Goal: Task Accomplishment & Management: Complete application form

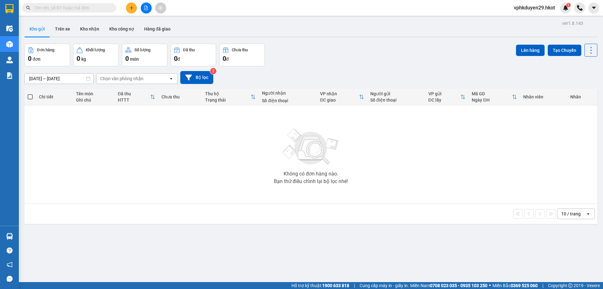
click at [54, 6] on input "text" at bounding box center [72, 7] width 74 height 7
click at [70, 10] on input "text" at bounding box center [72, 7] width 74 height 7
click at [55, 3] on span at bounding box center [69, 7] width 94 height 9
click at [53, 5] on input "text" at bounding box center [72, 7] width 74 height 7
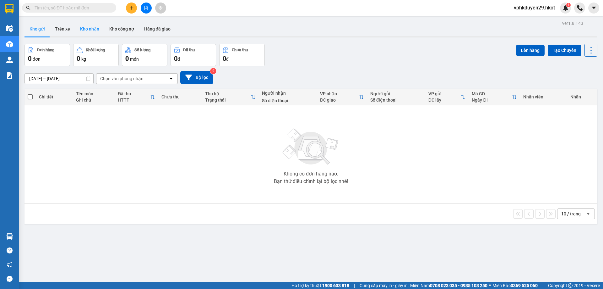
click at [113, 30] on button "Kho công nợ" at bounding box center [121, 28] width 35 height 15
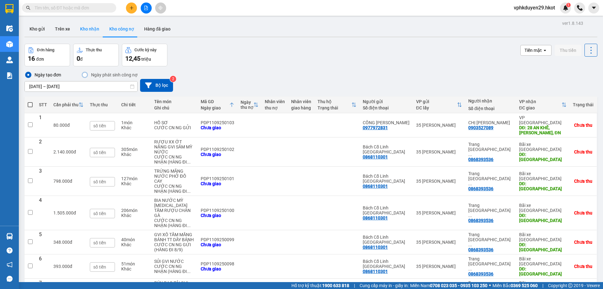
click at [93, 29] on button "Kho nhận" at bounding box center [89, 28] width 29 height 15
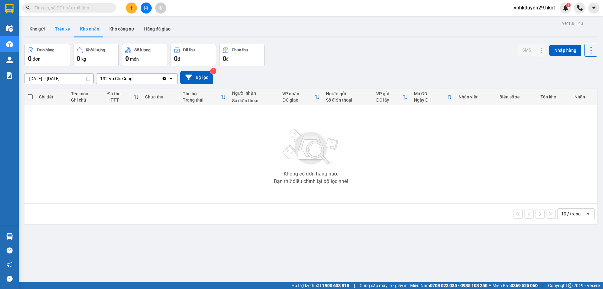
click at [58, 31] on button "Trên xe" at bounding box center [62, 28] width 25 height 15
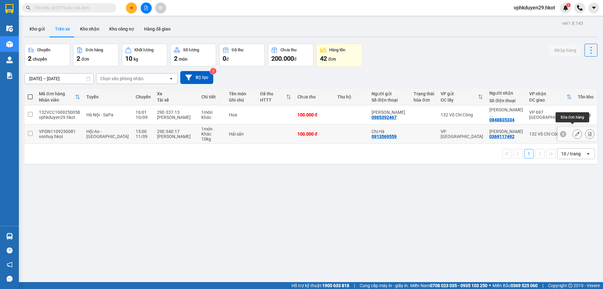
click at [575, 132] on icon at bounding box center [577, 134] width 4 height 4
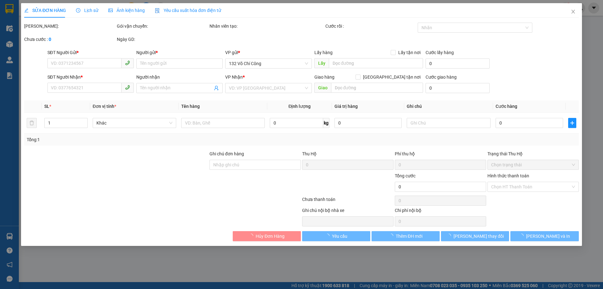
type input "0913569559"
type input "Chị Hà"
type input "0369117492"
type input "[PERSON_NAME]"
type input "100.000"
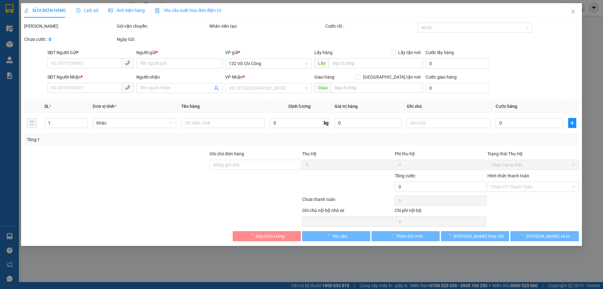
type input "100.000"
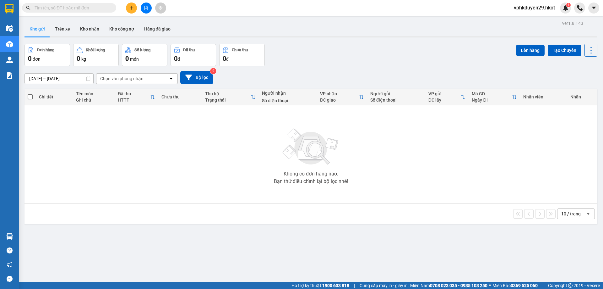
click at [88, 7] on input "text" at bounding box center [72, 7] width 74 height 7
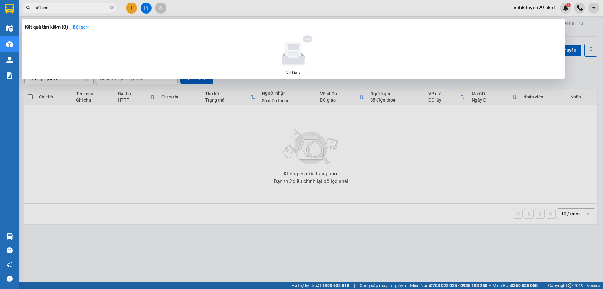
type input "hải sản"
click at [349, 153] on div at bounding box center [301, 144] width 603 height 289
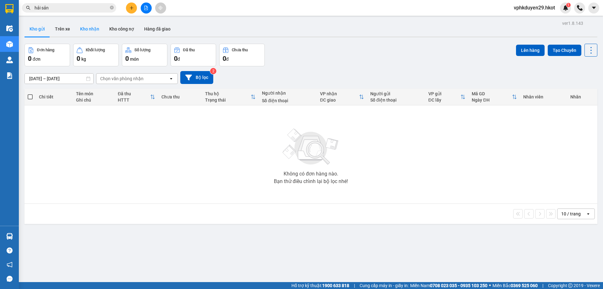
click at [84, 30] on button "Kho nhận" at bounding box center [89, 28] width 29 height 15
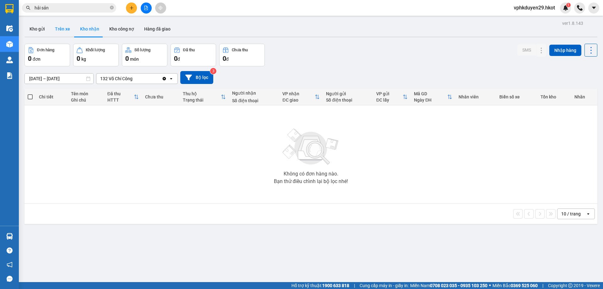
click at [60, 27] on button "Trên xe" at bounding box center [62, 28] width 25 height 15
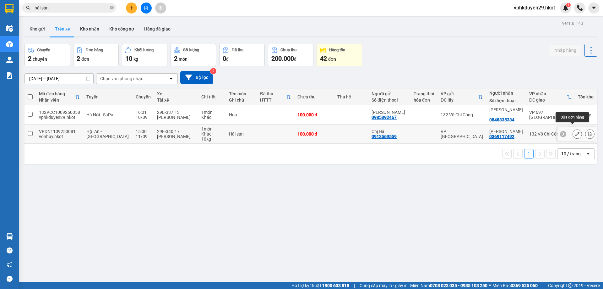
click at [575, 132] on icon at bounding box center [577, 134] width 4 height 4
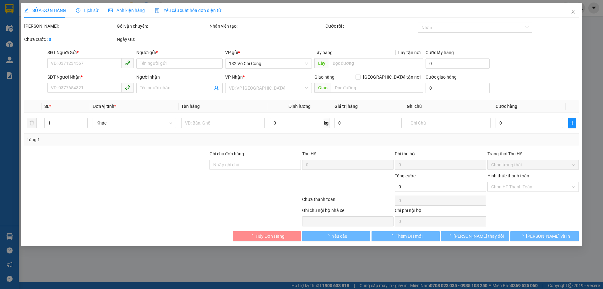
type input "0913569559"
type input "Chị Hà"
type input "0369117492"
type input "[PERSON_NAME]"
type input "100.000"
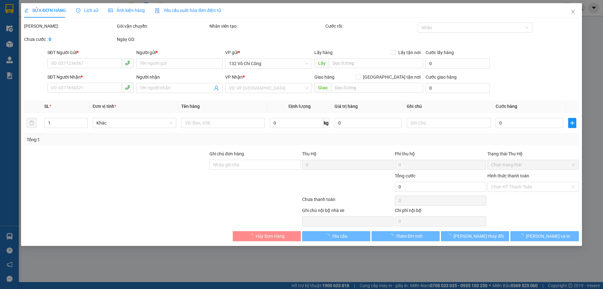
type input "100.000"
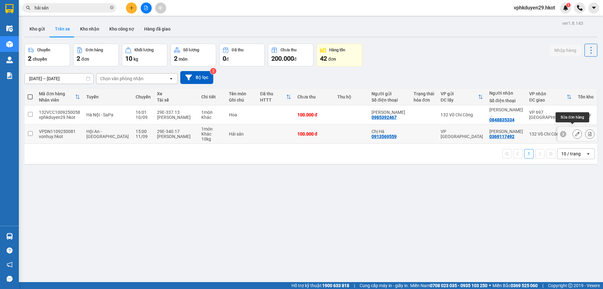
click at [575, 130] on button at bounding box center [577, 133] width 9 height 11
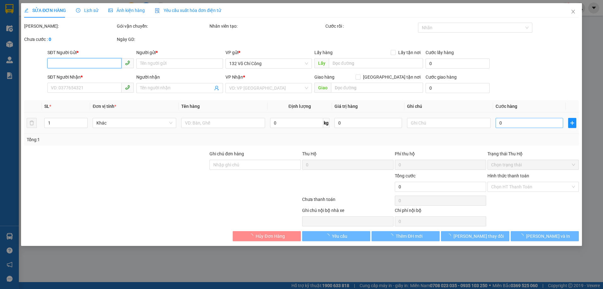
type input "0913569559"
type input "Chị Hà"
type input "0369117492"
type input "[PERSON_NAME]"
type input "100.000"
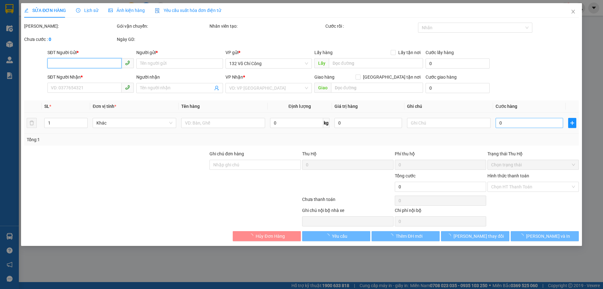
type input "100.000"
